Goal: Task Accomplishment & Management: Use online tool/utility

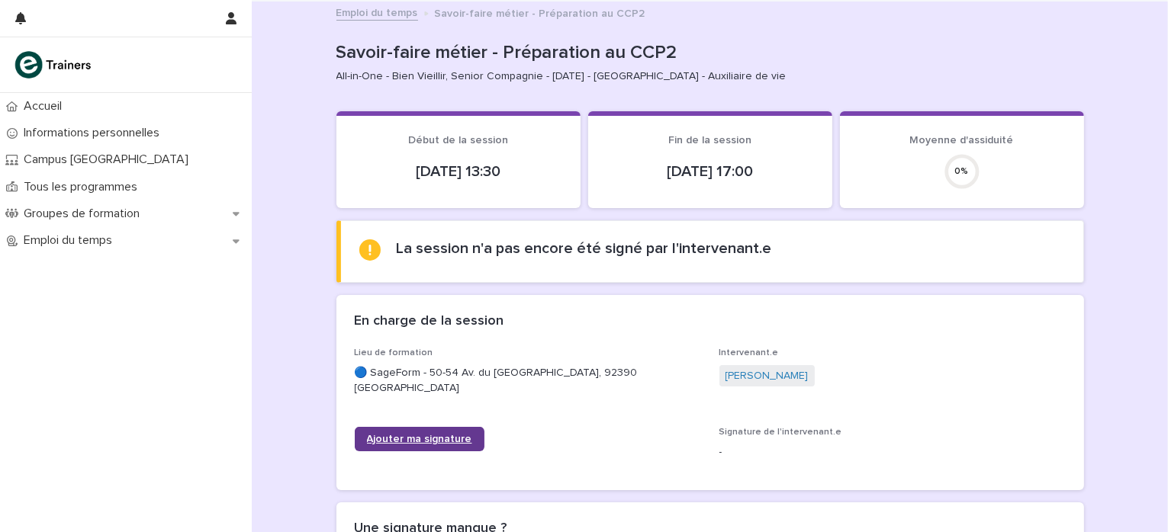
click at [407, 440] on span "Ajouter ma signature" at bounding box center [419, 439] width 105 height 11
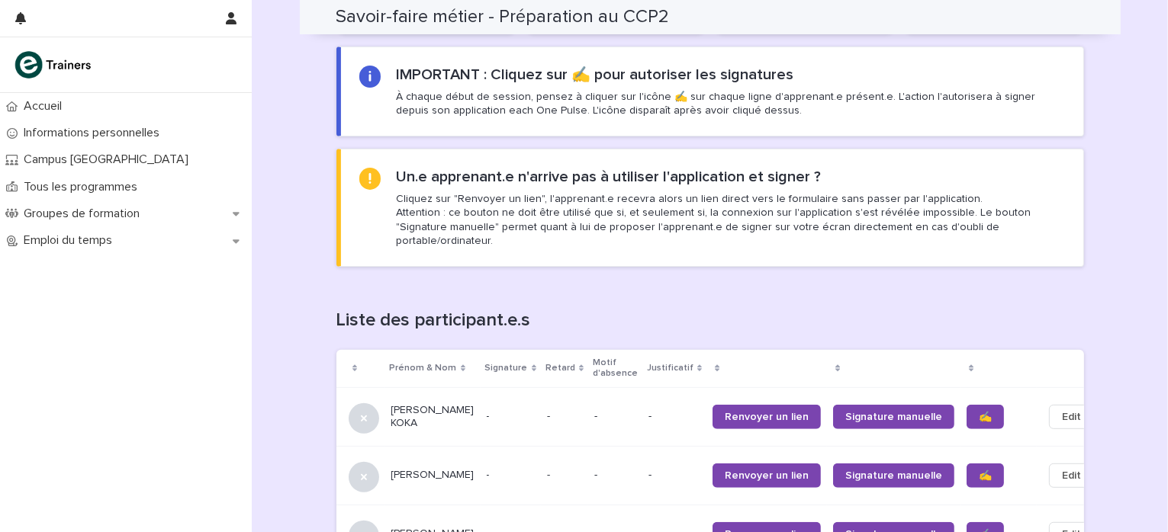
scroll to position [1038, 0]
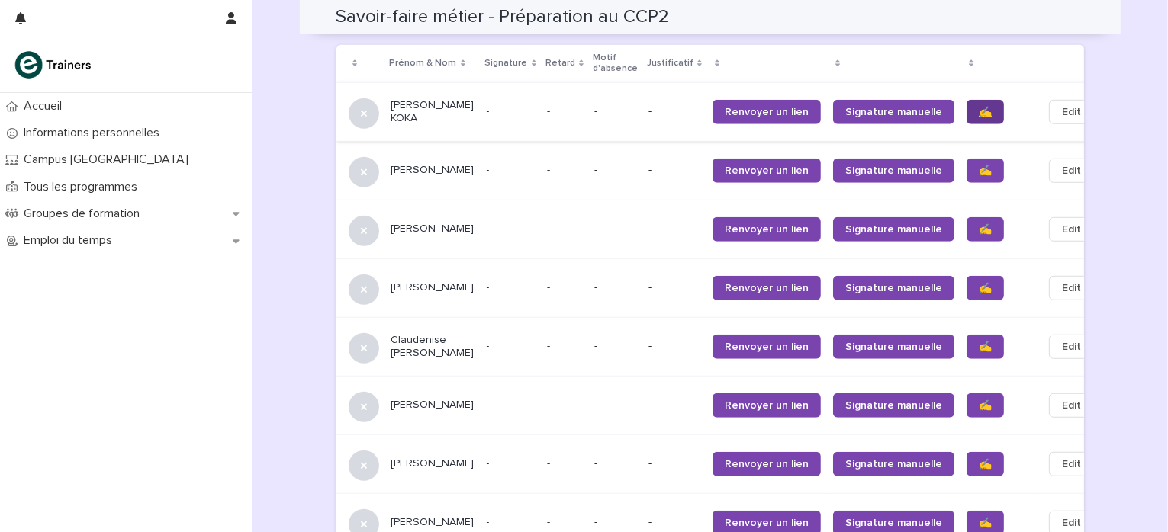
click at [966, 100] on link "✍️" at bounding box center [984, 112] width 37 height 24
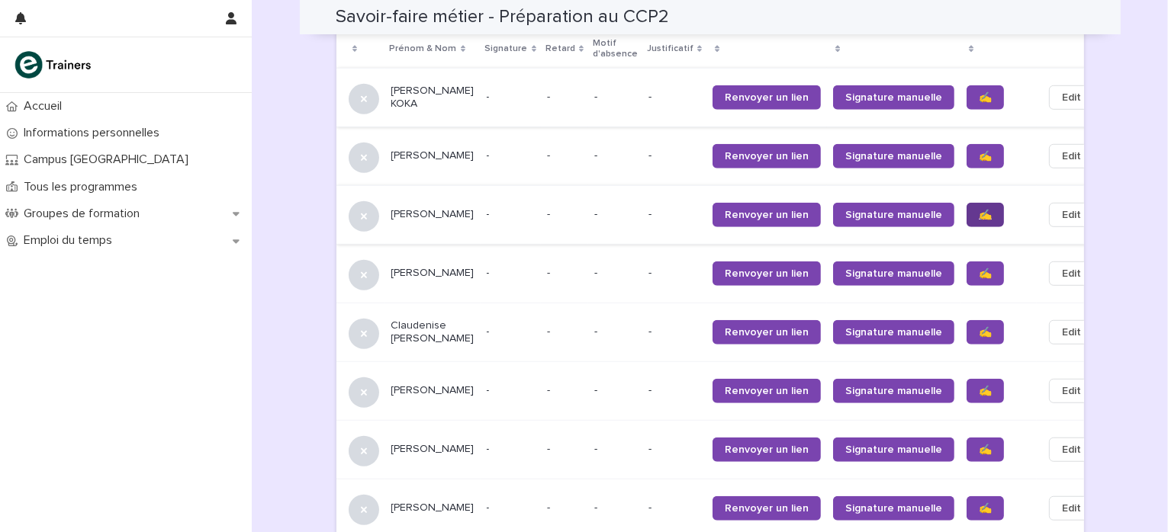
click at [978, 210] on span "✍️" at bounding box center [984, 215] width 13 height 11
click at [978, 268] on span "✍️" at bounding box center [984, 273] width 13 height 11
click at [978, 327] on span "✍️" at bounding box center [984, 332] width 13 height 11
click at [978, 386] on span "✍️" at bounding box center [984, 391] width 13 height 11
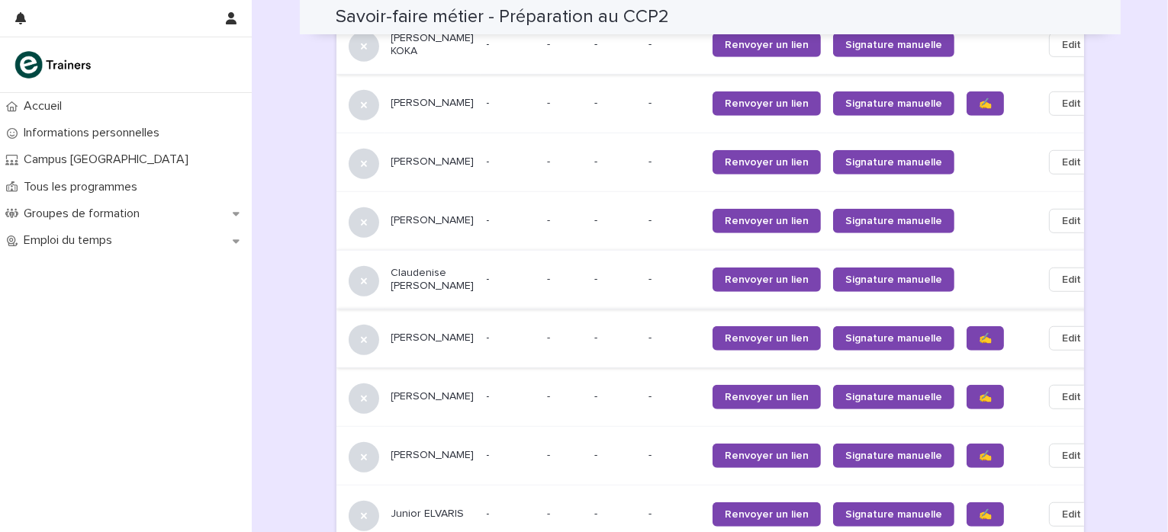
scroll to position [1114, 0]
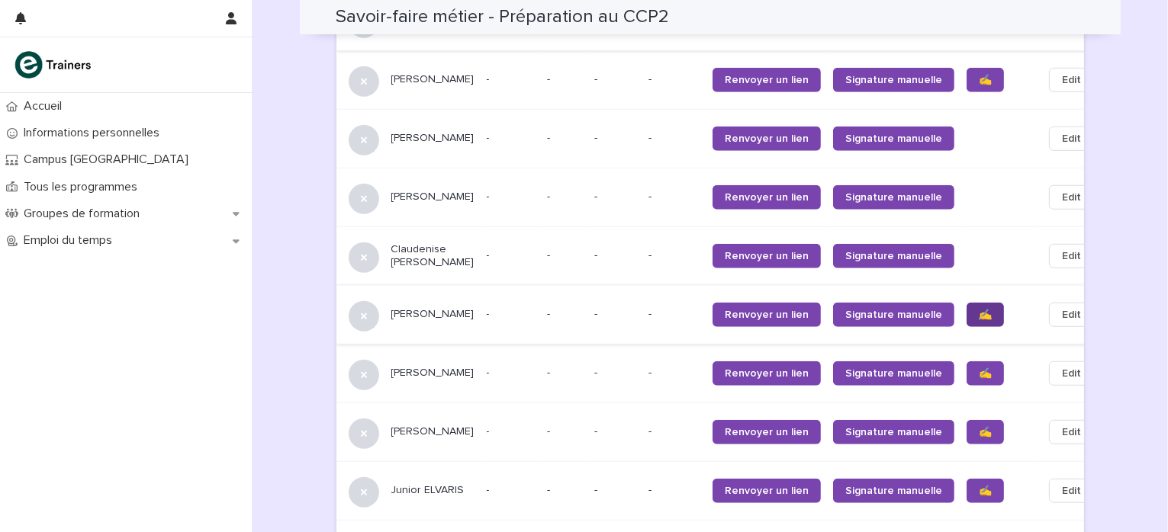
click at [978, 310] on span "✍️" at bounding box center [984, 315] width 13 height 11
click at [978, 368] on span "✍️" at bounding box center [984, 373] width 13 height 11
click at [978, 427] on span "✍️" at bounding box center [984, 432] width 13 height 11
click at [978, 486] on span "✍️" at bounding box center [984, 491] width 13 height 11
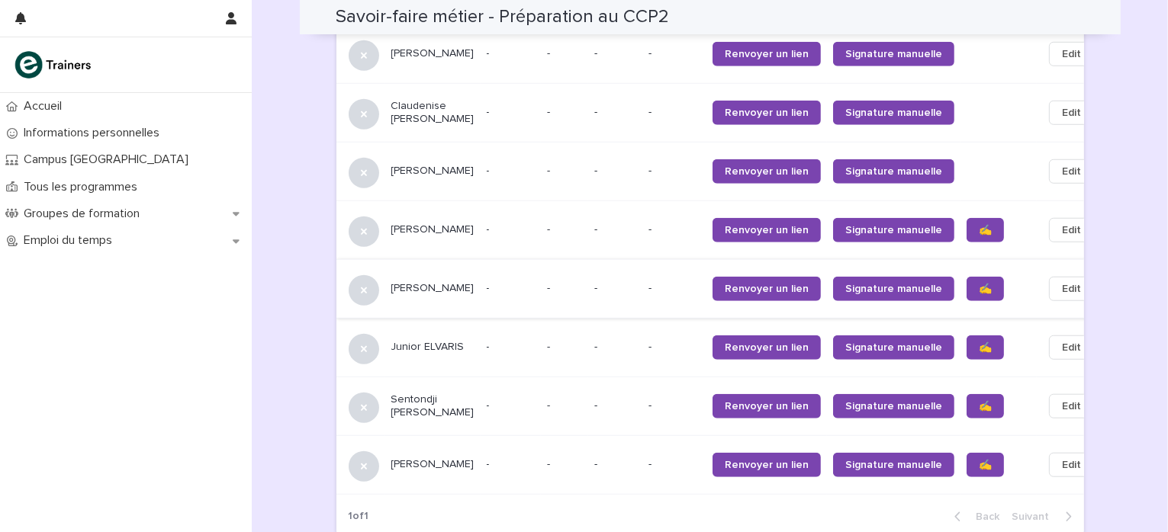
scroll to position [1267, 0]
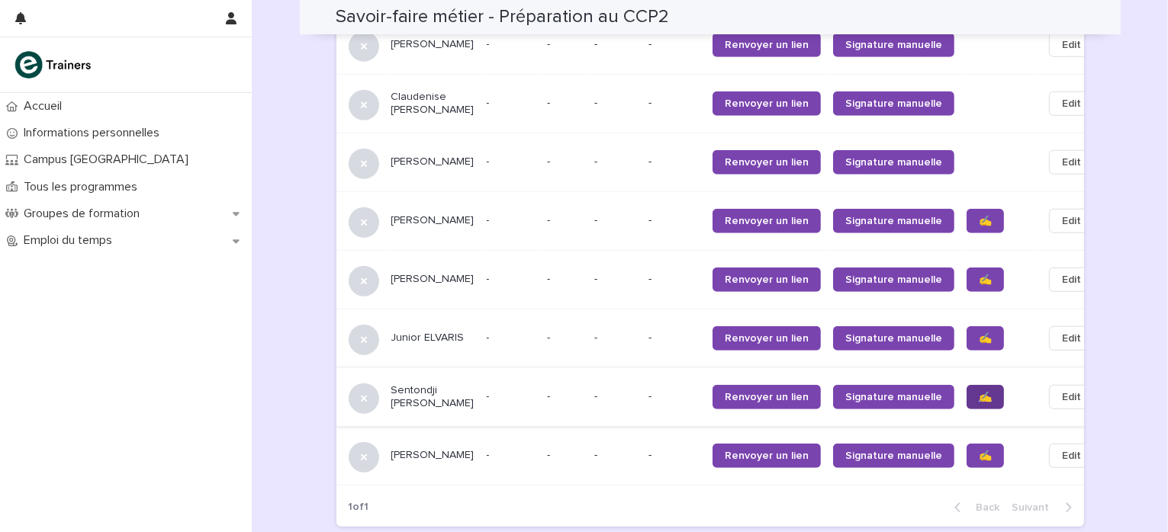
click at [966, 388] on link "✍️" at bounding box center [984, 397] width 37 height 24
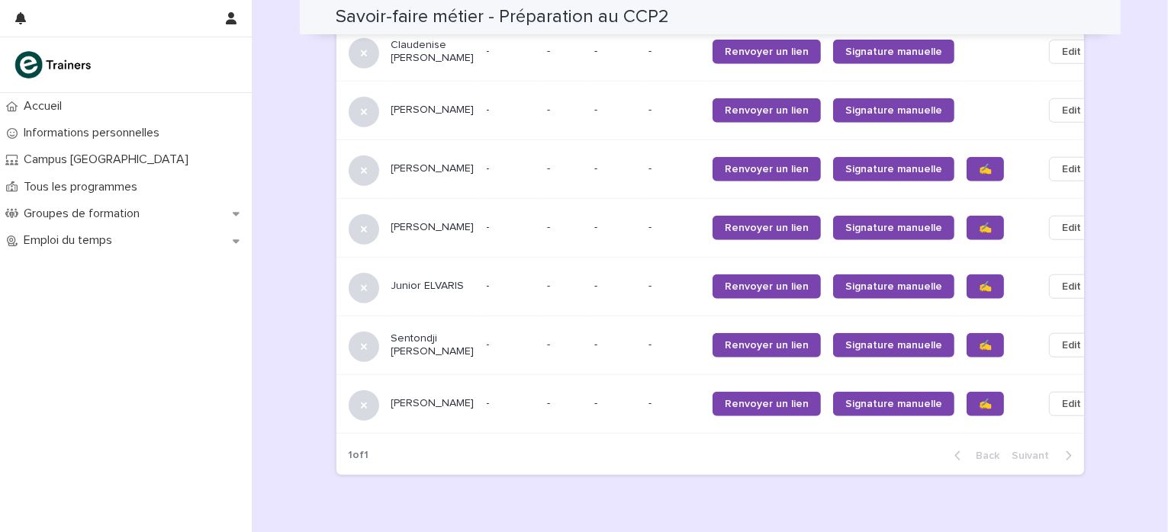
scroll to position [1343, 0]
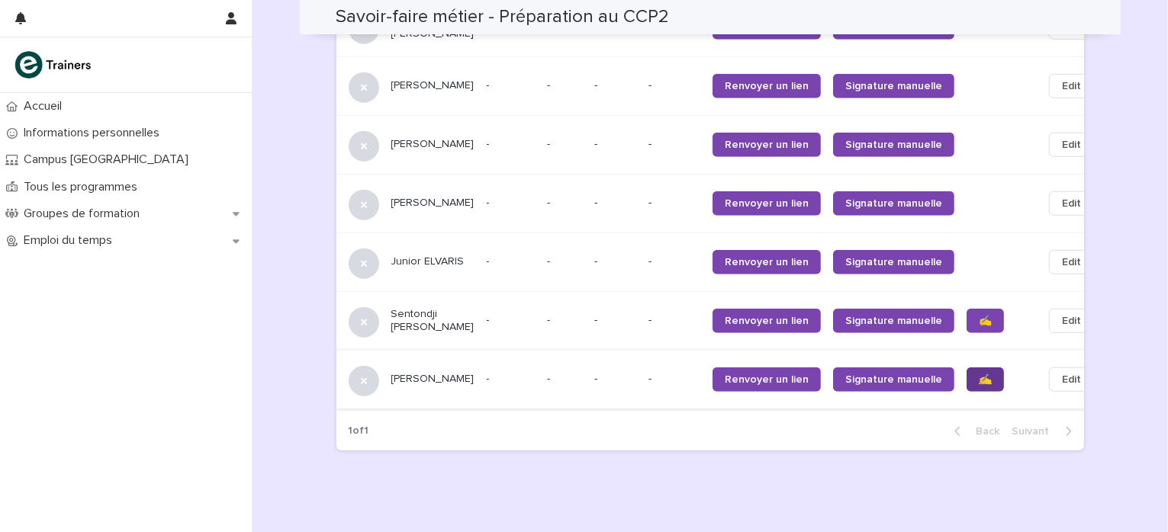
drag, startPoint x: 943, startPoint y: 382, endPoint x: 940, endPoint y: 368, distance: 14.1
click at [978, 374] on span "✍️" at bounding box center [984, 379] width 13 height 11
click at [978, 316] on span "✍️" at bounding box center [984, 321] width 13 height 11
click at [978, 374] on span "✍️" at bounding box center [984, 379] width 13 height 11
